Goal: Task Accomplishment & Management: Manage account settings

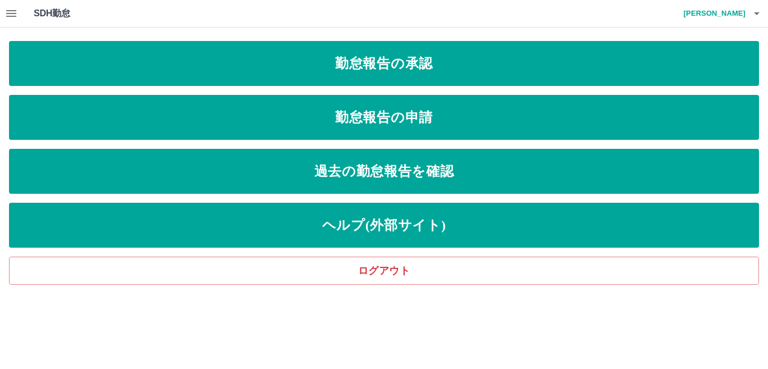
click at [11, 15] on icon "button" at bounding box center [10, 13] width 13 height 13
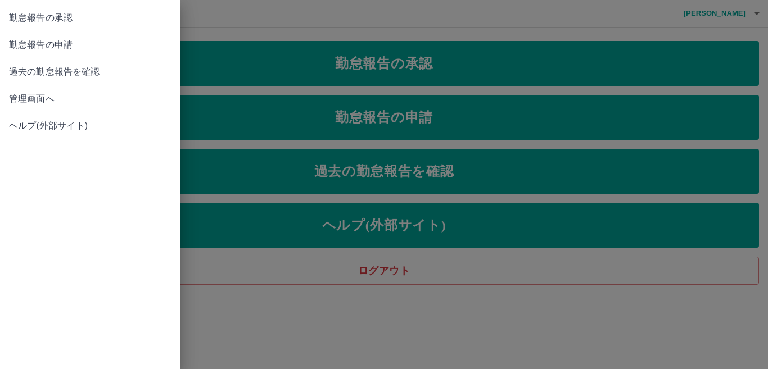
click at [50, 101] on span "管理画面へ" at bounding box center [90, 98] width 162 height 13
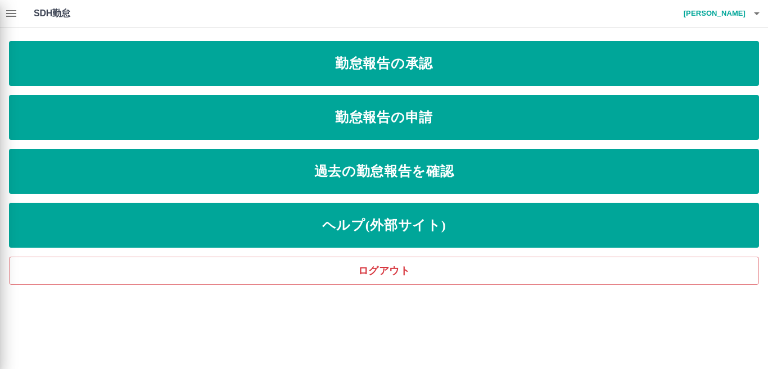
click at [50, 101] on div "勤怠報告の承認 勤怠報告の申請 過去の勤怠報告を確認 管理画面へ ヘルプ(外部サイト)" at bounding box center [384, 184] width 768 height 369
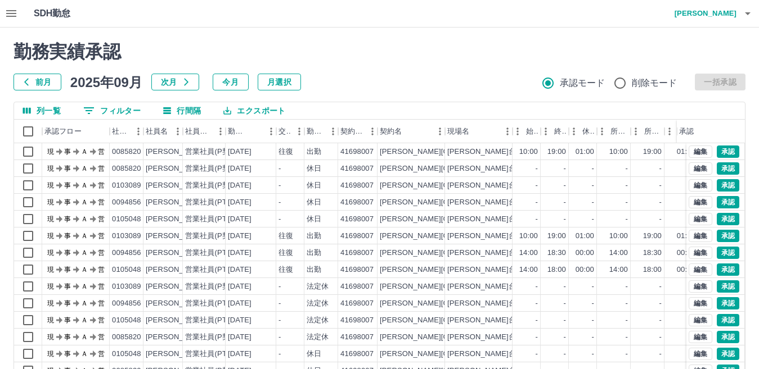
click at [25, 83] on icon "button" at bounding box center [26, 82] width 4 height 7
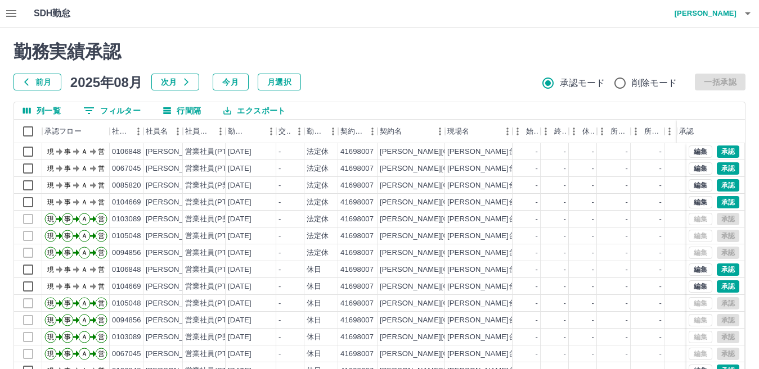
click at [24, 83] on icon "button" at bounding box center [26, 82] width 9 height 9
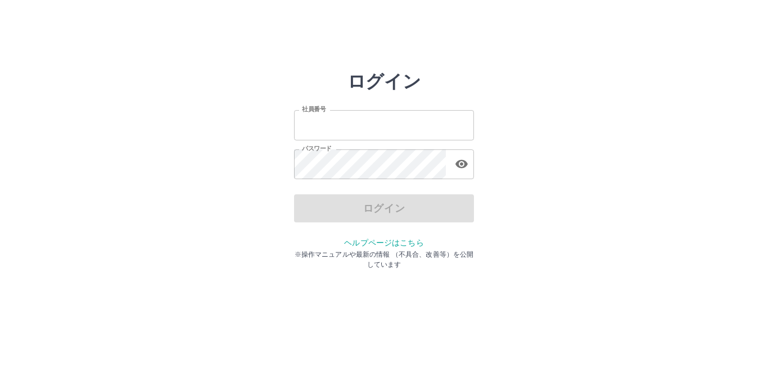
type input "*******"
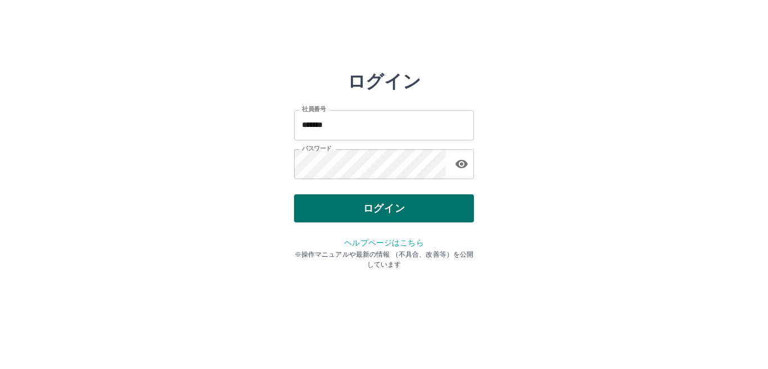
click at [337, 210] on div "ログイン" at bounding box center [384, 209] width 180 height 28
click at [337, 210] on button "ログイン" at bounding box center [384, 209] width 180 height 28
